Goal: Information Seeking & Learning: Learn about a topic

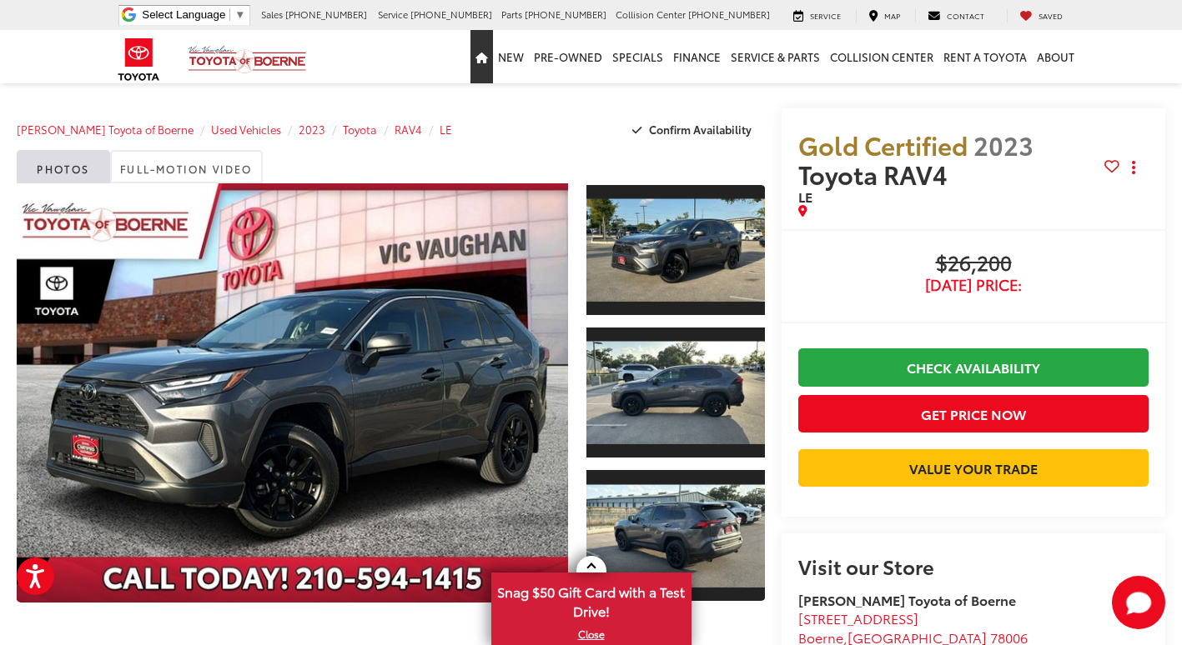
click at [480, 51] on link "Home" at bounding box center [481, 56] width 23 height 53
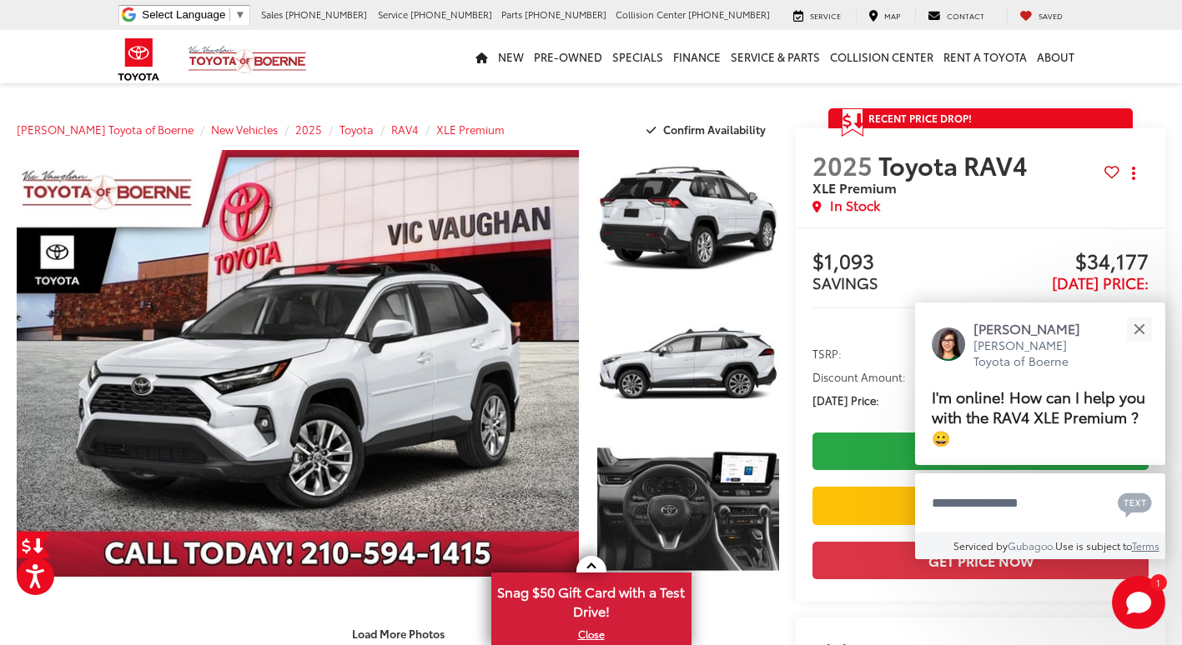
click at [1152, 82] on nav "New New Vehicles New Specials New Tundra Inventory Schedule Test Drive ToyotaCa…" at bounding box center [591, 56] width 1182 height 53
click at [1142, 331] on div "Close" at bounding box center [1138, 329] width 11 height 11
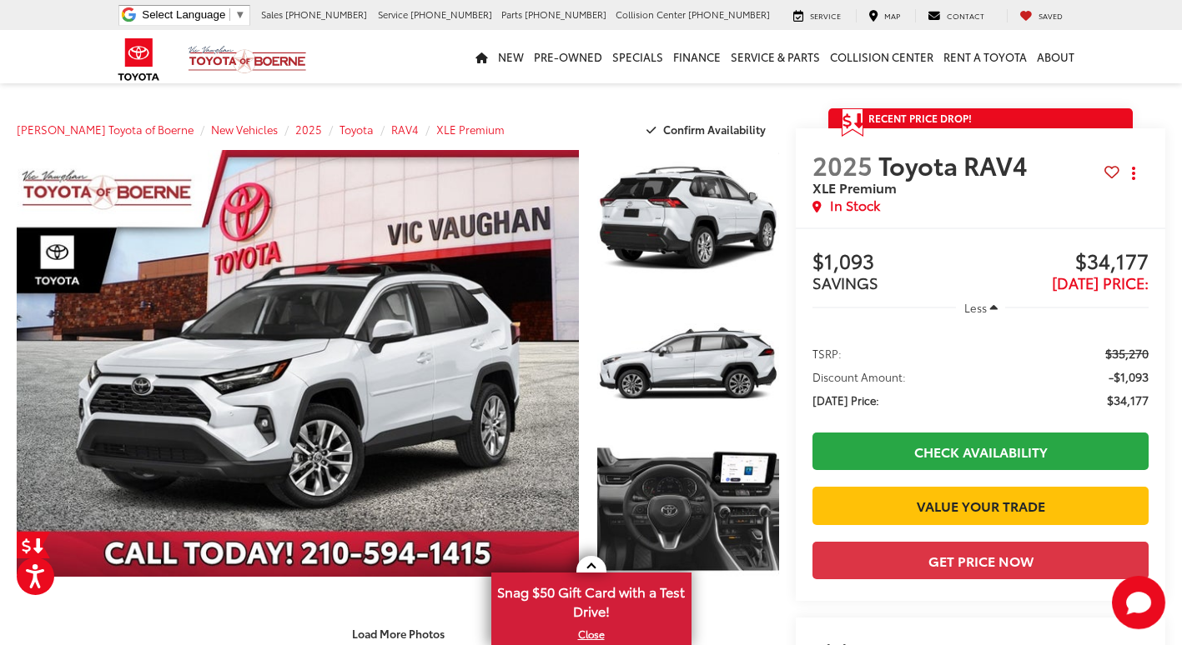
click at [1160, 111] on section "Recent Price Drop! Reduced by $1,093 since Apr 25, 2025 Get a Price Drop Alert …" at bounding box center [980, 479] width 369 height 743
